Goal: Task Accomplishment & Management: Complete application form

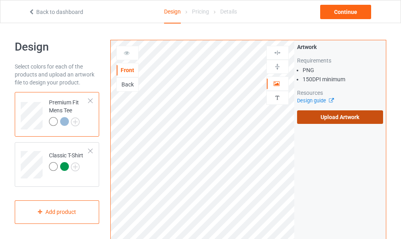
click at [325, 114] on label "Upload Artwork" at bounding box center [340, 117] width 86 height 14
click at [0, 0] on input "Upload Artwork" at bounding box center [0, 0] width 0 height 0
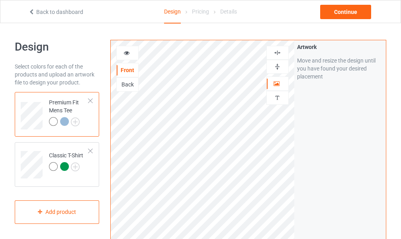
click at [125, 55] on div at bounding box center [127, 53] width 21 height 8
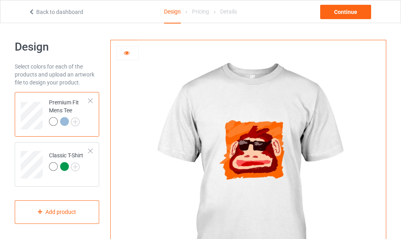
click at [62, 121] on div at bounding box center [64, 121] width 9 height 9
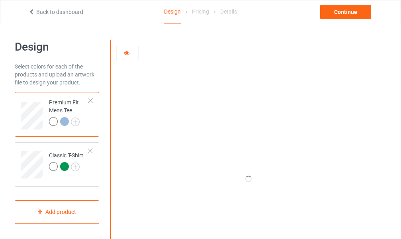
click at [62, 121] on div at bounding box center [64, 121] width 9 height 9
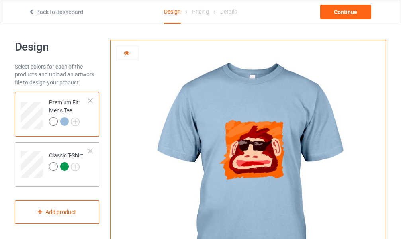
click at [68, 181] on div "Classic T-Shirt" at bounding box center [57, 164] width 84 height 45
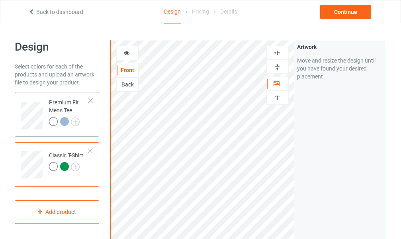
click at [92, 125] on td "Premium Fit Mens Tee" at bounding box center [69, 112] width 49 height 35
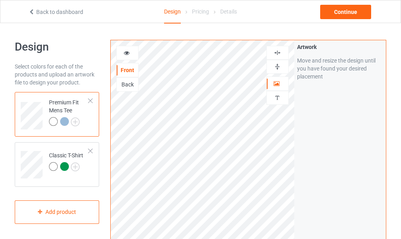
click at [63, 120] on div at bounding box center [64, 121] width 9 height 9
click at [64, 167] on div at bounding box center [64, 166] width 9 height 9
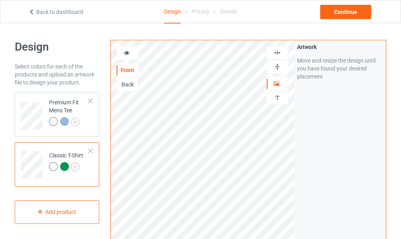
click at [64, 167] on div at bounding box center [64, 166] width 9 height 9
click at [340, 13] on div "Continue" at bounding box center [345, 12] width 51 height 14
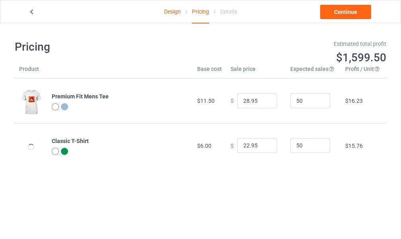
type input "32.95"
type input "26.95"
click at [345, 18] on link "Continue" at bounding box center [345, 12] width 51 height 14
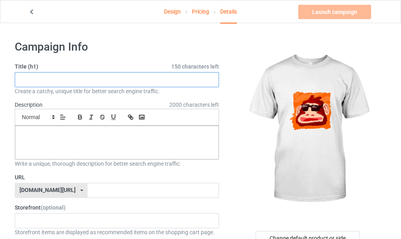
click at [50, 77] on input "text" at bounding box center [117, 79] width 204 height 15
click at [50, 77] on input "mo" at bounding box center [117, 79] width 204 height 15
type input "monkey style"
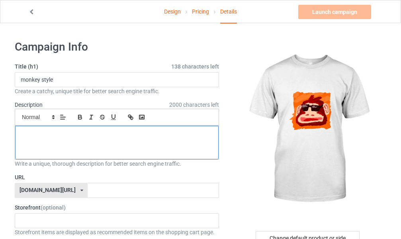
click at [37, 129] on div at bounding box center [116, 142] width 203 height 33
click at [80, 138] on p "i made t" at bounding box center [116, 135] width 191 height 8
click at [45, 132] on p "i made t" at bounding box center [116, 135] width 191 height 8
click at [112, 132] on p "i made this design after go to [GEOGRAPHIC_DATA]" at bounding box center [116, 135] width 191 height 8
drag, startPoint x: 69, startPoint y: 134, endPoint x: 71, endPoint y: 121, distance: 13.0
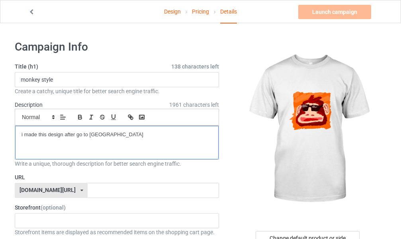
click at [68, 134] on p "i made this design after go to [GEOGRAPHIC_DATA]" at bounding box center [116, 135] width 191 height 8
drag, startPoint x: 94, startPoint y: 134, endPoint x: 95, endPoint y: 138, distance: 4.3
click at [93, 134] on p "i made this design after go to [GEOGRAPHIC_DATA]" at bounding box center [116, 135] width 191 height 8
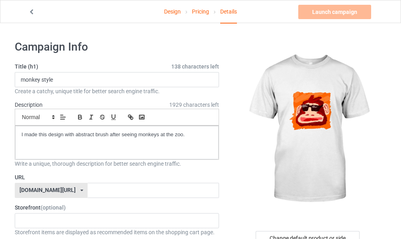
click at [172, 13] on link "Design" at bounding box center [172, 11] width 17 height 22
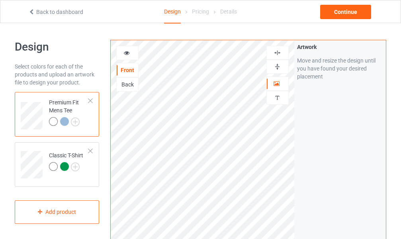
click at [277, 53] on img at bounding box center [277, 53] width 8 height 8
click at [277, 66] on img at bounding box center [277, 67] width 8 height 8
click at [344, 11] on div "Continue" at bounding box center [345, 12] width 51 height 14
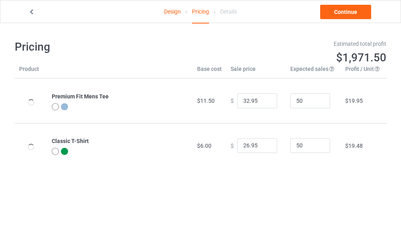
click at [341, 30] on div "Pricing Estimated total profit $1,971.50 Product Base cost Sale price Expected …" at bounding box center [200, 103] width 371 height 161
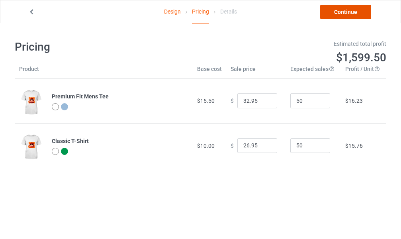
click at [343, 16] on link "Continue" at bounding box center [345, 12] width 51 height 14
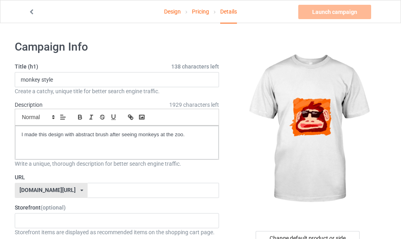
click at [171, 12] on link "Design" at bounding box center [172, 11] width 17 height 22
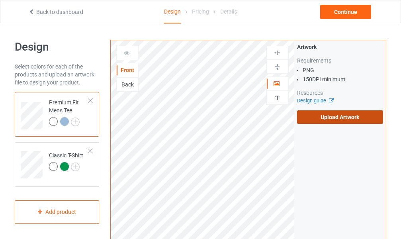
click at [316, 117] on label "Upload Artwork" at bounding box center [340, 117] width 86 height 14
click at [0, 0] on input "Upload Artwork" at bounding box center [0, 0] width 0 height 0
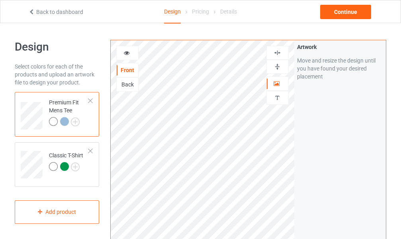
drag, startPoint x: 130, startPoint y: 52, endPoint x: 135, endPoint y: 51, distance: 5.2
click at [130, 51] on icon at bounding box center [126, 52] width 7 height 6
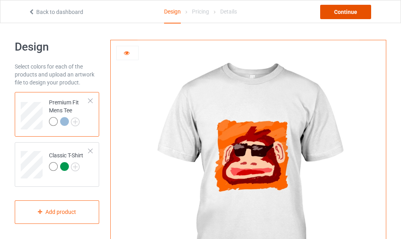
click at [341, 14] on div "Continue" at bounding box center [345, 12] width 51 height 14
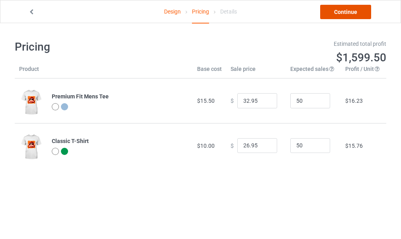
click at [346, 16] on link "Continue" at bounding box center [345, 12] width 51 height 14
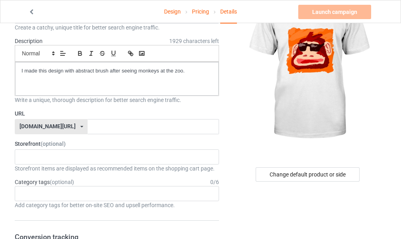
scroll to position [65, 0]
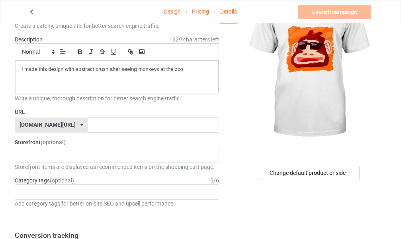
click at [80, 127] on icon at bounding box center [81, 125] width 3 height 5
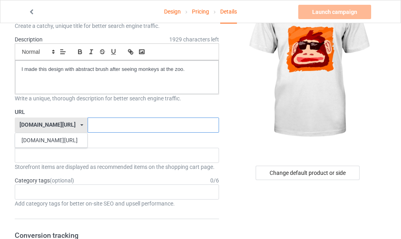
click at [88, 125] on input "text" at bounding box center [153, 124] width 131 height 15
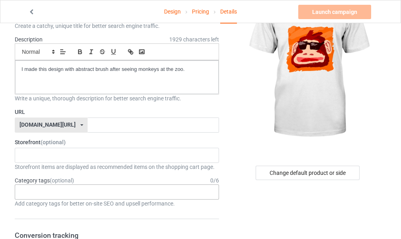
click at [89, 190] on div "Age > [DEMOGRAPHIC_DATA] > 1 Age > [DEMOGRAPHIC_DATA] Months > 1 Month Age > [D…" at bounding box center [117, 191] width 204 height 15
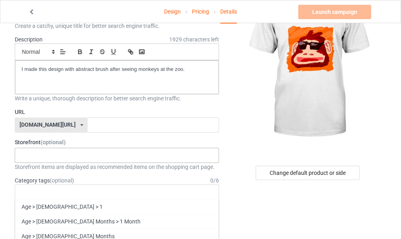
click at [79, 157] on div "No result found" at bounding box center [117, 155] width 204 height 15
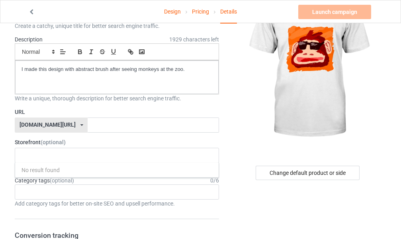
click at [16, 142] on label "Storefront (optional)" at bounding box center [117, 142] width 204 height 8
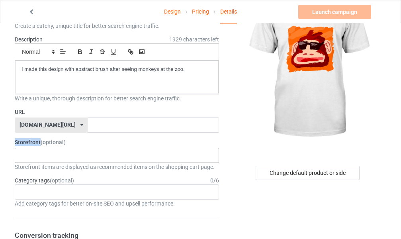
drag, startPoint x: 19, startPoint y: 139, endPoint x: 51, endPoint y: 148, distance: 34.0
click at [41, 142] on label "Storefront (optional)" at bounding box center [117, 142] width 204 height 8
copy label "Storefront"
click at [80, 156] on div "No result found" at bounding box center [117, 155] width 204 height 15
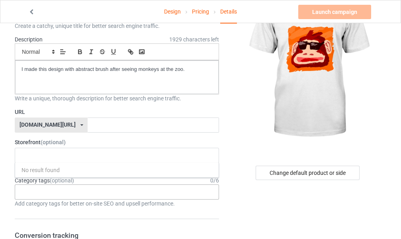
click at [59, 190] on div "Age > [DEMOGRAPHIC_DATA] > 1 Age > [DEMOGRAPHIC_DATA] Months > 1 Month Age > [D…" at bounding box center [117, 191] width 204 height 15
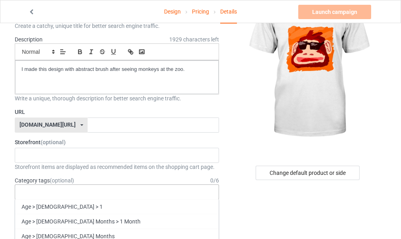
click at [72, 188] on div "Age > [DEMOGRAPHIC_DATA] > 1 Age > [DEMOGRAPHIC_DATA] Months > 1 Month Age > [D…" at bounding box center [117, 191] width 204 height 15
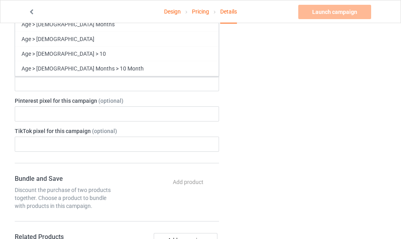
scroll to position [185, 0]
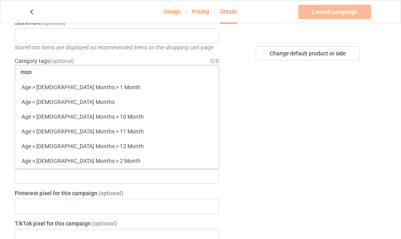
type input "mon"
click at [40, 73] on div "mon Age > [DEMOGRAPHIC_DATA] Months > 1 Month Age > [DEMOGRAPHIC_DATA] Months A…" at bounding box center [117, 72] width 204 height 15
drag, startPoint x: 38, startPoint y: 70, endPoint x: 12, endPoint y: 63, distance: 26.8
click at [200, 190] on label "Pinterest pixel for this campaign (optional)" at bounding box center [117, 193] width 204 height 8
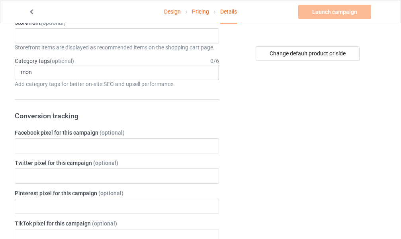
click at [130, 68] on div "mon Age > [DEMOGRAPHIC_DATA] Months > 1 Month Age > [DEMOGRAPHIC_DATA] Months A…" at bounding box center [117, 72] width 204 height 15
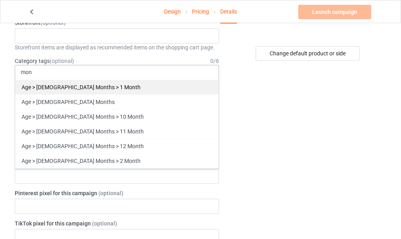
click at [79, 87] on div "Age > [DEMOGRAPHIC_DATA] Months > 1 Month" at bounding box center [116, 87] width 203 height 15
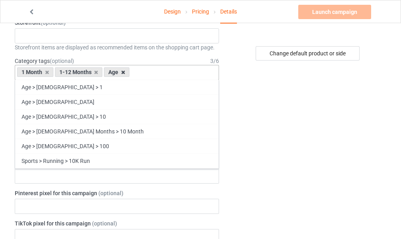
drag, startPoint x: 123, startPoint y: 72, endPoint x: 92, endPoint y: 77, distance: 31.9
click at [123, 72] on icon at bounding box center [123, 72] width 4 height 5
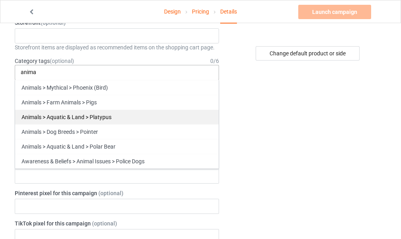
scroll to position [0, 0]
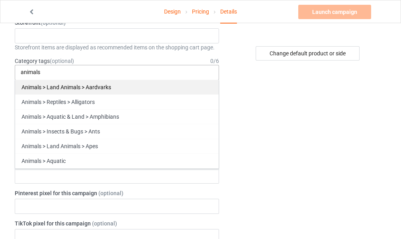
type input "animals"
click at [78, 83] on div "Animals > Land Animals > Aardvarks" at bounding box center [116, 87] width 203 height 15
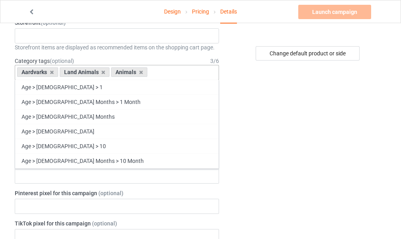
drag, startPoint x: 74, startPoint y: 88, endPoint x: 147, endPoint y: 73, distance: 74.7
click at [74, 87] on div "Age > [DEMOGRAPHIC_DATA] > 1" at bounding box center [116, 87] width 203 height 15
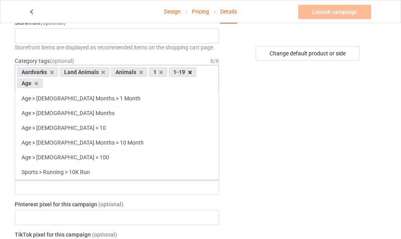
drag, startPoint x: 190, startPoint y: 74, endPoint x: 169, endPoint y: 73, distance: 21.1
click at [190, 73] on icon at bounding box center [190, 72] width 4 height 5
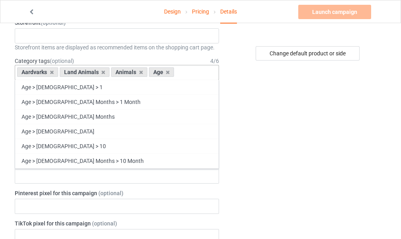
drag, startPoint x: 168, startPoint y: 72, endPoint x: 62, endPoint y: 66, distance: 106.0
click at [169, 72] on icon at bounding box center [168, 72] width 4 height 5
drag, startPoint x: 51, startPoint y: 71, endPoint x: 58, endPoint y: 82, distance: 12.6
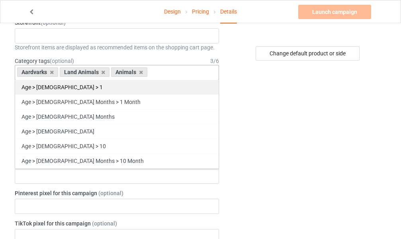
click at [52, 72] on icon at bounding box center [52, 72] width 4 height 5
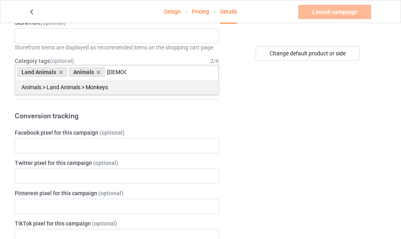
type input "[DEMOGRAPHIC_DATA]"
click at [92, 88] on div "Animals > Land Animals > Monkeys" at bounding box center [116, 87] width 203 height 15
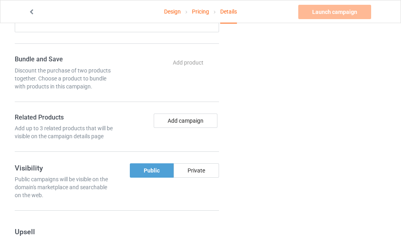
scroll to position [393, 0]
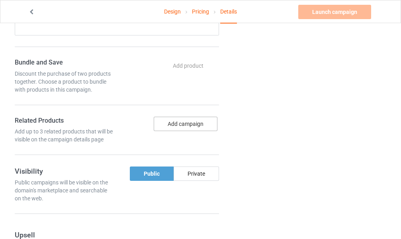
click at [197, 123] on button "Add campaign" at bounding box center [186, 124] width 64 height 14
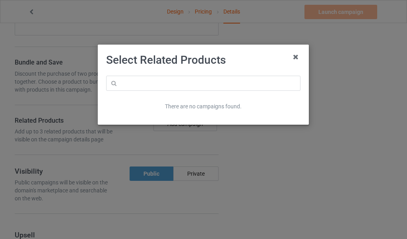
click at [295, 60] on icon at bounding box center [296, 57] width 13 height 13
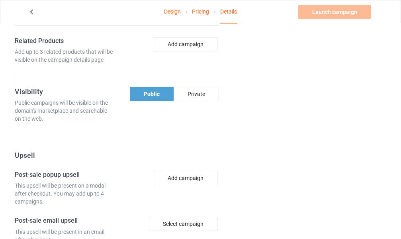
scroll to position [403, 0]
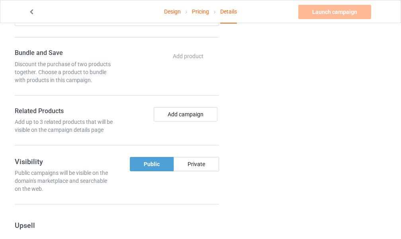
drag, startPoint x: 378, startPoint y: 203, endPoint x: 384, endPoint y: 150, distance: 53.3
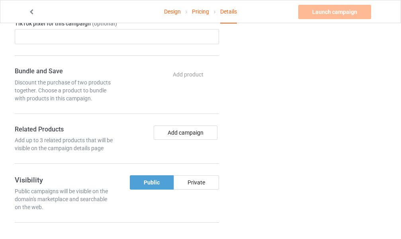
scroll to position [378, 0]
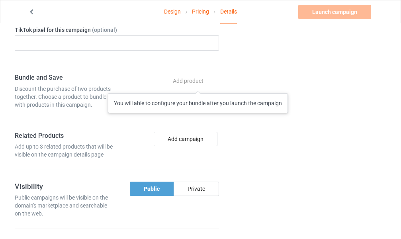
click at [197, 85] on div "Add product You will able to configure your bundle after you launch the campaign" at bounding box center [189, 81] width 60 height 14
click at [197, 79] on div "Add product You will able to configure your bundle after you launch the campaign" at bounding box center [189, 81] width 60 height 14
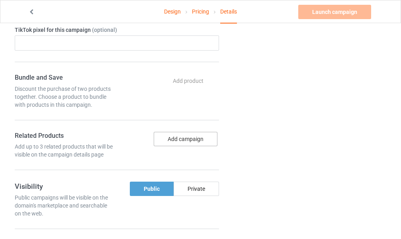
click at [191, 141] on button "Add campaign" at bounding box center [186, 139] width 64 height 14
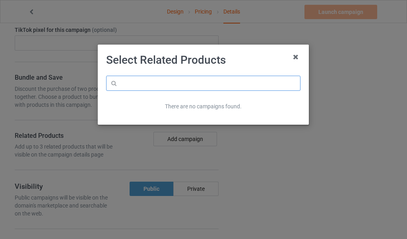
drag, startPoint x: 198, startPoint y: 88, endPoint x: 202, endPoint y: 86, distance: 4.4
click at [198, 88] on input "text" at bounding box center [203, 83] width 195 height 15
click at [295, 60] on icon at bounding box center [296, 57] width 13 height 13
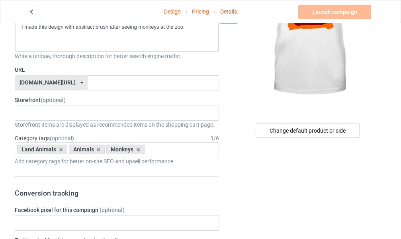
scroll to position [113, 0]
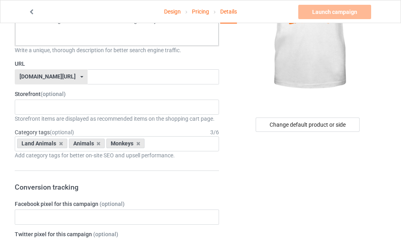
click at [80, 77] on icon at bounding box center [81, 76] width 3 height 5
click at [80, 76] on icon at bounding box center [81, 76] width 3 height 5
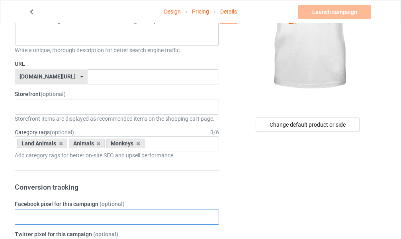
click at [114, 212] on input "text" at bounding box center [117, 216] width 204 height 15
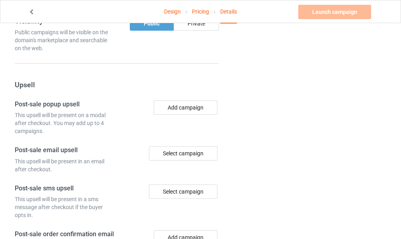
scroll to position [641, 0]
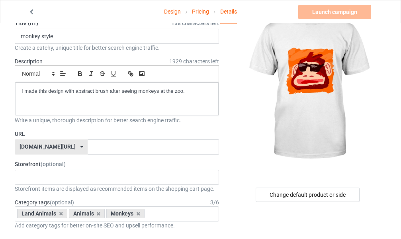
scroll to position [0, 0]
